Goal: Communication & Community: Participate in discussion

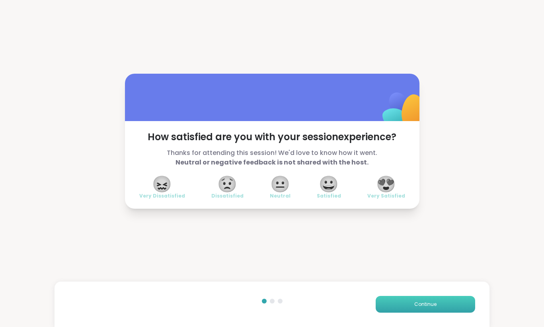
click at [421, 304] on span "Continue" at bounding box center [426, 304] width 22 height 7
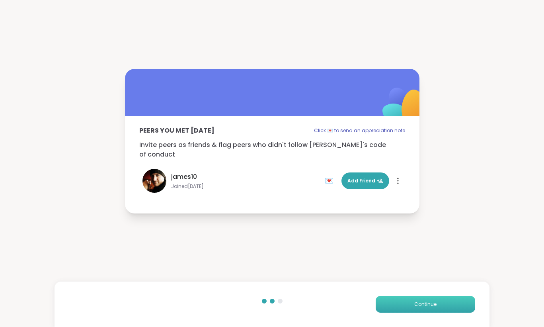
click at [426, 307] on span "Continue" at bounding box center [426, 304] width 22 height 7
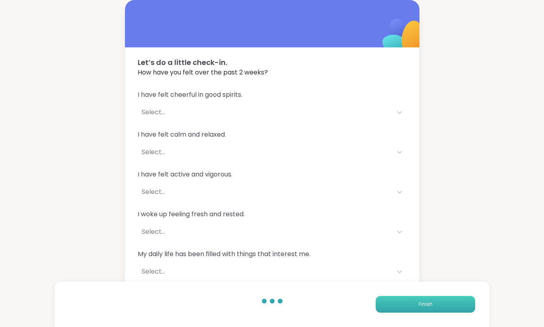
click at [426, 307] on span "Finish" at bounding box center [426, 304] width 14 height 7
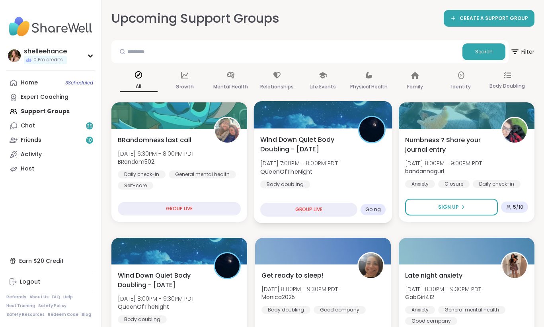
click at [359, 180] on div "Wind Down Quiet Body Doubling - [DATE] [DATE] 7:00PM - 8:00PM PDT QueenOfTheNig…" at bounding box center [322, 162] width 125 height 54
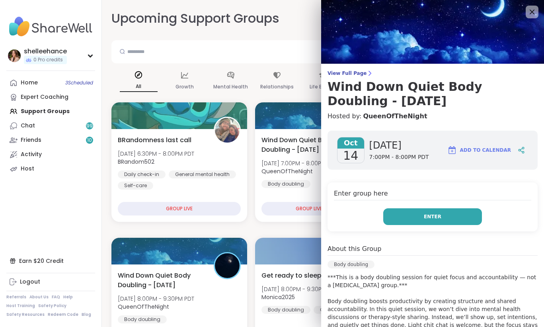
click at [410, 219] on button "Enter" at bounding box center [432, 216] width 99 height 17
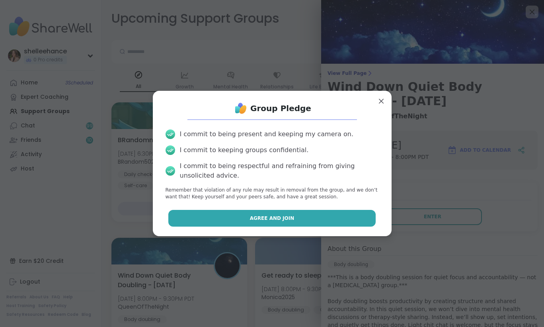
click at [245, 223] on button "Agree and Join" at bounding box center [271, 218] width 207 height 17
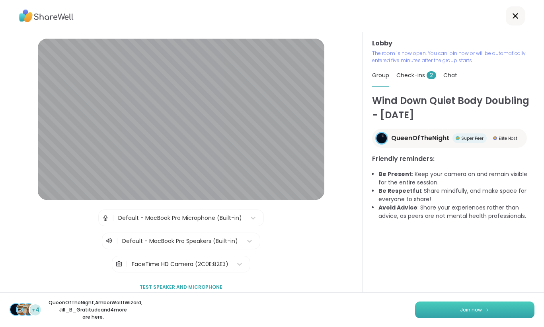
click at [469, 313] on button "Join now" at bounding box center [474, 309] width 119 height 17
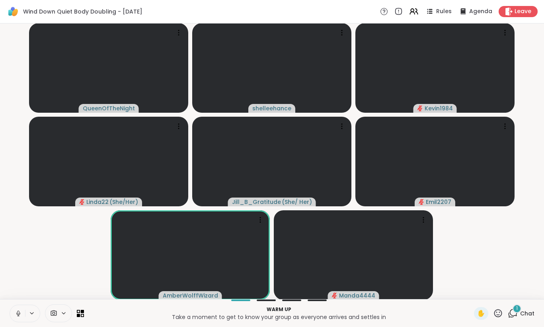
click at [17, 314] on icon at bounding box center [18, 313] width 4 height 2
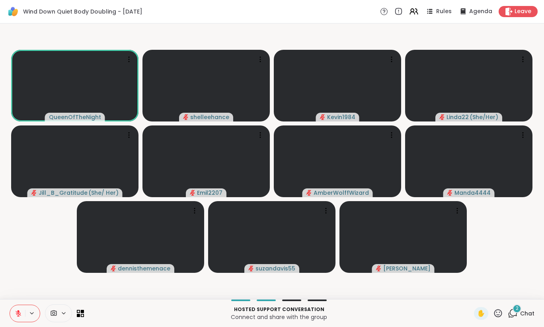
click at [14, 311] on button at bounding box center [17, 313] width 15 height 17
click at [15, 317] on button at bounding box center [17, 313] width 15 height 17
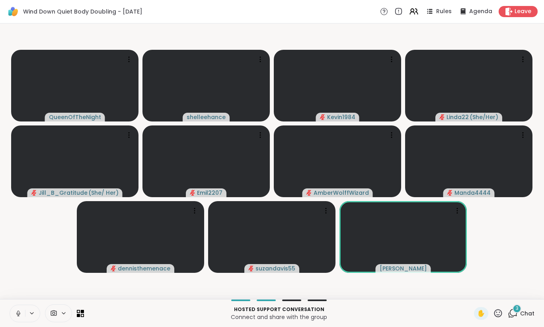
click at [15, 317] on button at bounding box center [17, 313] width 15 height 17
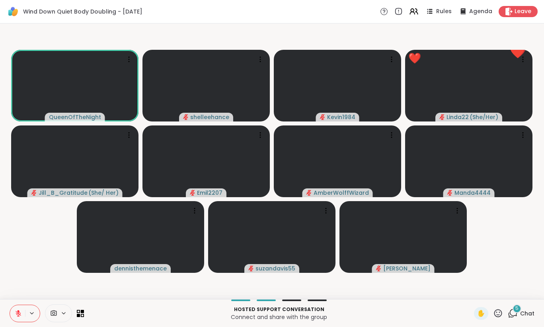
click at [15, 317] on button at bounding box center [17, 313] width 15 height 17
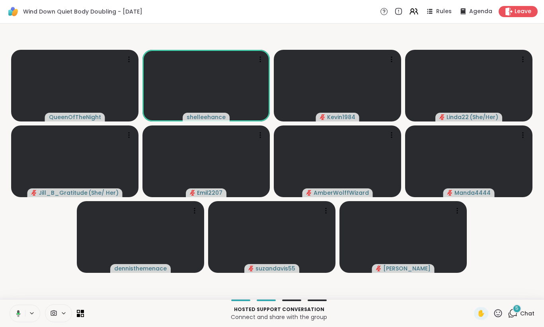
click at [15, 317] on button at bounding box center [17, 313] width 16 height 17
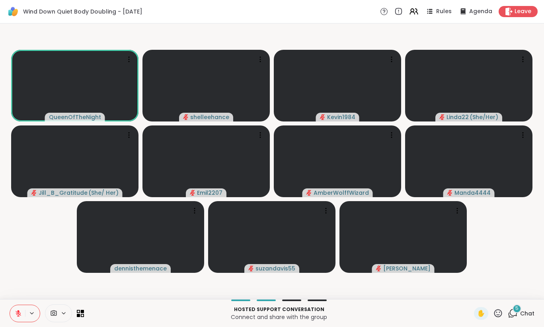
click at [15, 317] on button at bounding box center [17, 313] width 15 height 17
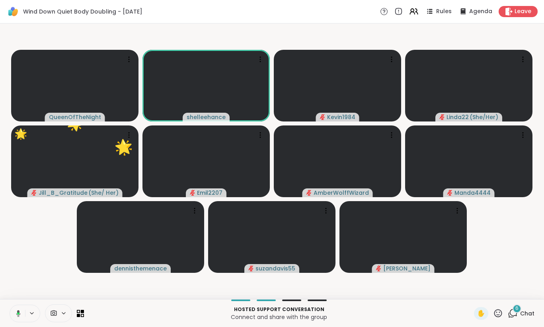
click at [15, 317] on button at bounding box center [17, 313] width 16 height 17
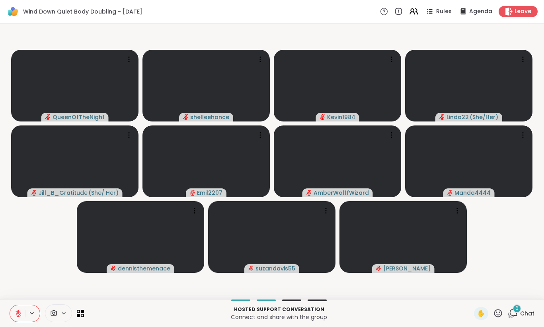
click at [15, 317] on button at bounding box center [17, 313] width 15 height 17
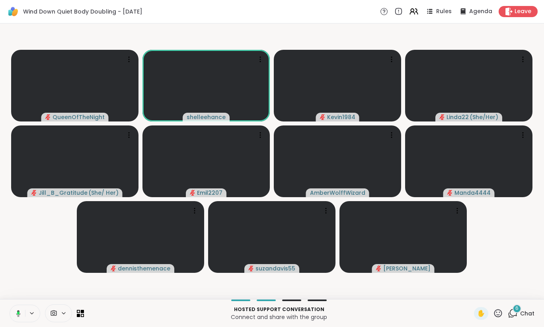
click at [15, 317] on button at bounding box center [17, 313] width 16 height 17
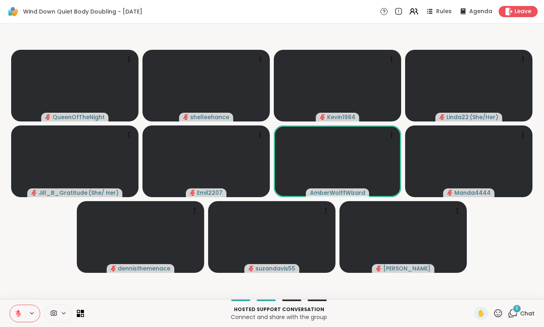
click at [15, 317] on button at bounding box center [17, 313] width 15 height 17
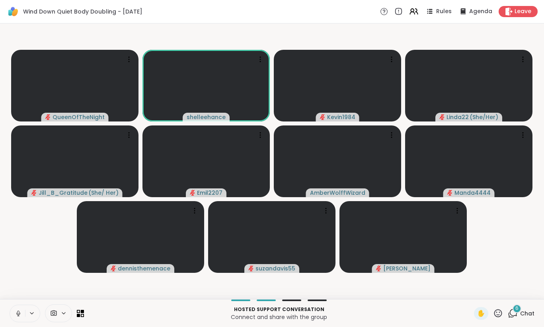
click at [15, 317] on button at bounding box center [17, 313] width 15 height 17
